Goal: Information Seeking & Learning: Learn about a topic

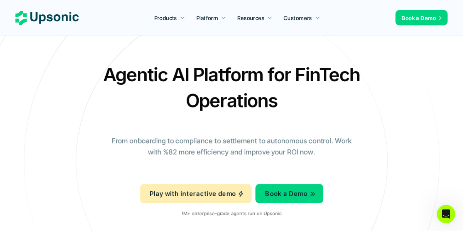
click at [309, 12] on link "Customers" at bounding box center [302, 18] width 46 height 14
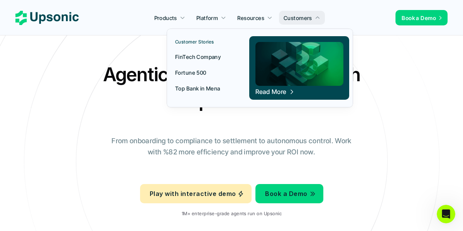
click at [214, 58] on p "FinTech Company" at bounding box center [198, 57] width 46 height 8
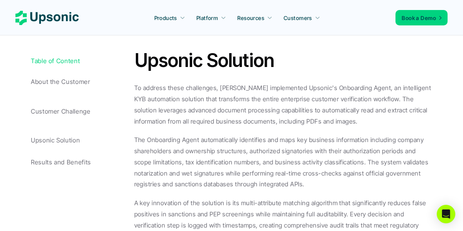
scroll to position [917, 0]
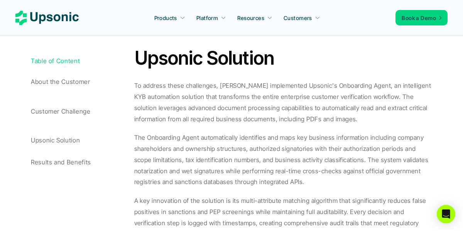
click at [305, 12] on link "Customers" at bounding box center [302, 18] width 46 height 14
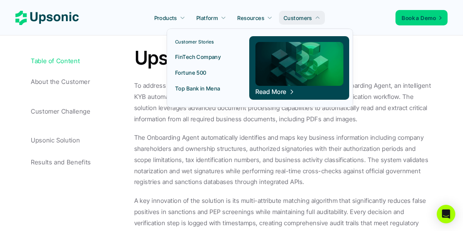
click at [206, 76] on p "Fortune 500" at bounding box center [190, 73] width 31 height 8
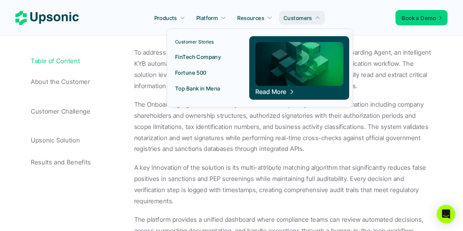
scroll to position [954, 0]
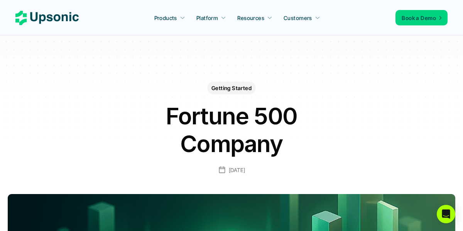
click at [315, 24] on link "Customers" at bounding box center [302, 18] width 46 height 14
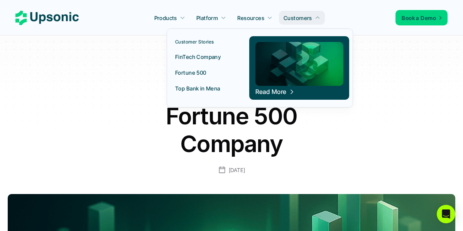
click at [213, 89] on p "Top Bank in Mena" at bounding box center [197, 88] width 45 height 8
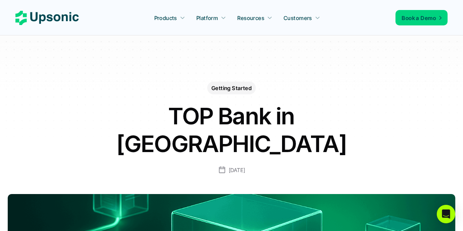
click at [204, 18] on p "Platform" at bounding box center [207, 18] width 22 height 8
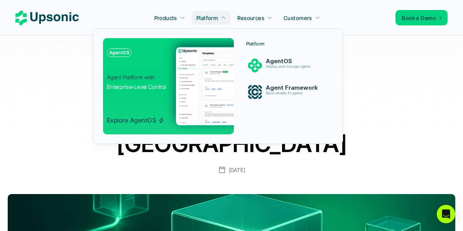
click at [169, 17] on p "Products" at bounding box center [165, 18] width 23 height 8
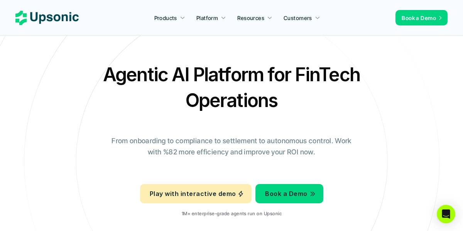
click at [252, 12] on link "Resources" at bounding box center [255, 18] width 44 height 14
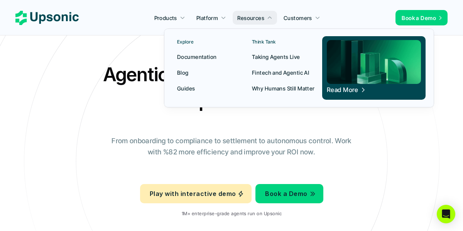
click at [303, 32] on div "Explore Documentation Blog Guides Think Tank Taking Agents Live Fintech and Age…" at bounding box center [299, 68] width 270 height 79
click at [295, 12] on link "Customers" at bounding box center [302, 18] width 46 height 14
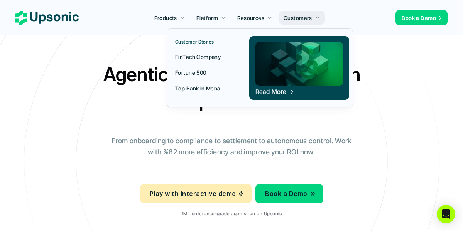
click at [70, 17] on use at bounding box center [46, 18] width 63 height 14
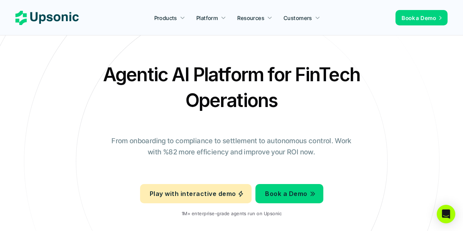
click at [270, 18] on icon at bounding box center [269, 17] width 5 height 5
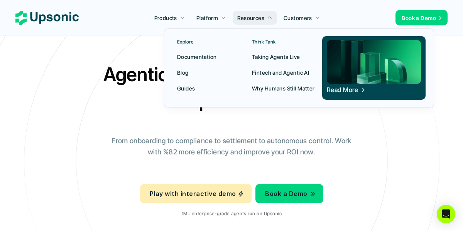
click at [307, 18] on p "Customers" at bounding box center [298, 18] width 29 height 8
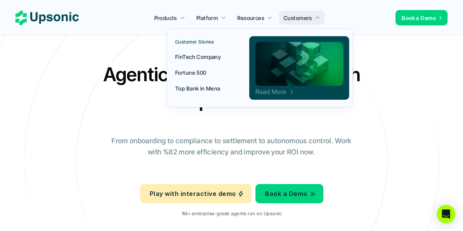
click at [286, 92] on p "Read More" at bounding box center [270, 92] width 31 height 2
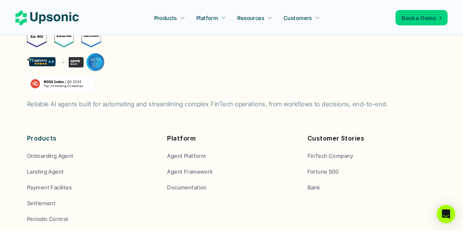
scroll to position [1831, 0]
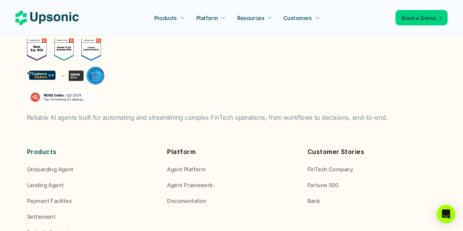
click at [69, 66] on img at bounding box center [66, 75] width 78 height 19
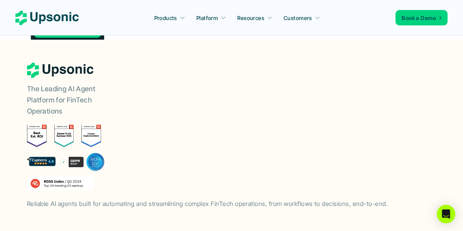
scroll to position [1733, 0]
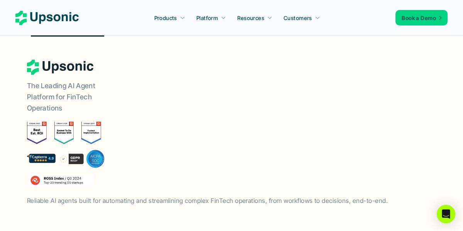
click at [53, 81] on p "The Leading AI Agent Platform for FinTech Operations" at bounding box center [75, 97] width 96 height 33
click at [275, 140] on div "The Leading AI Agent Platform for FinTech Operations Reliable AI agents built f…" at bounding box center [231, 133] width 409 height 147
click at [200, 24] on link "Platform" at bounding box center [211, 18] width 39 height 14
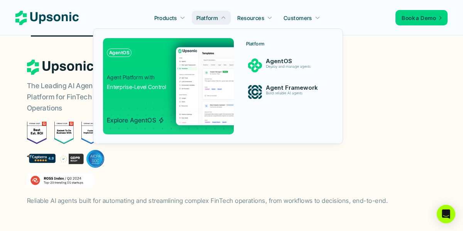
click at [209, 100] on img at bounding box center [256, 86] width 161 height 78
